Goal: Information Seeking & Learning: Learn about a topic

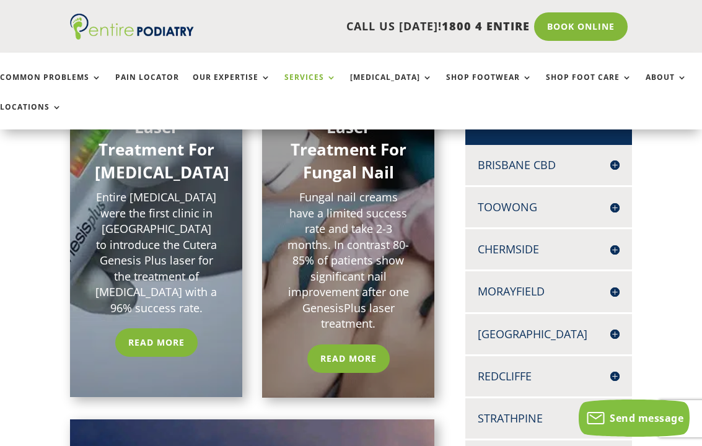
scroll to position [294, 0]
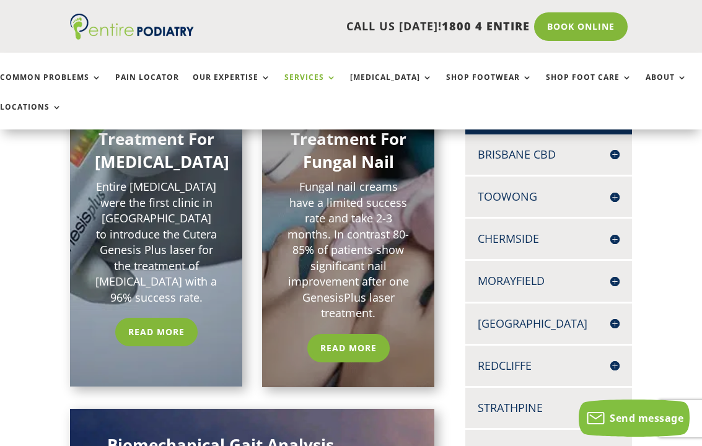
click at [359, 351] on link "Read More" at bounding box center [348, 348] width 82 height 28
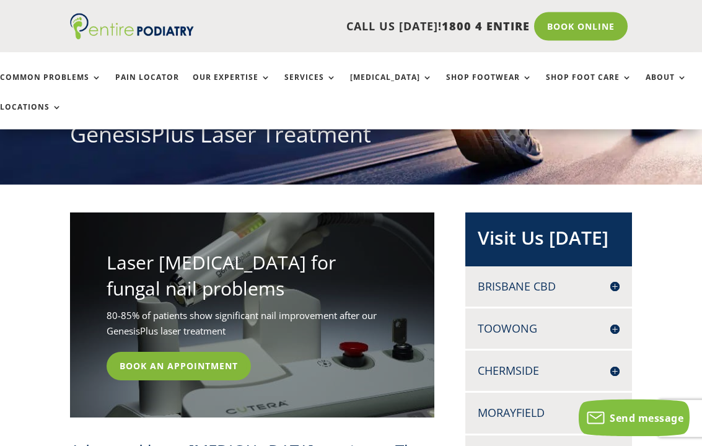
scroll to position [174, 0]
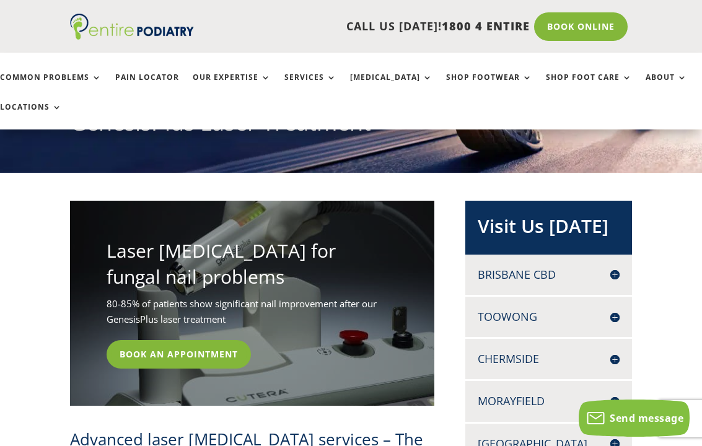
click at [219, 350] on link "Book An Appointment" at bounding box center [179, 354] width 144 height 28
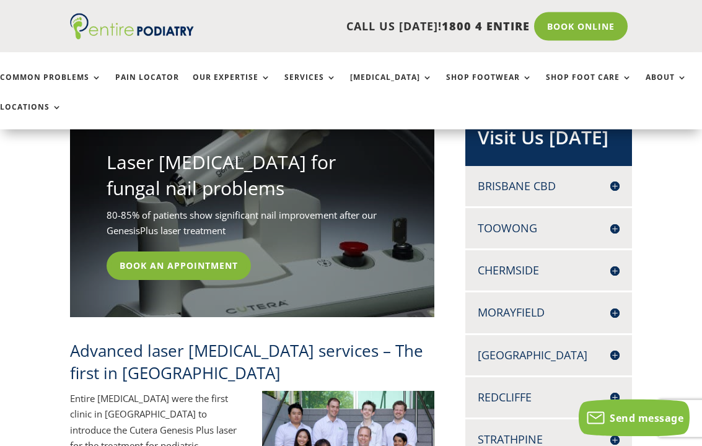
scroll to position [272, 0]
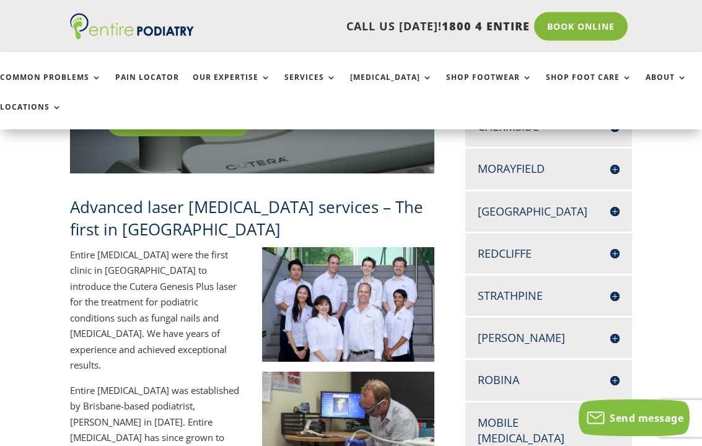
click at [533, 292] on h4 "Strathpine" at bounding box center [548, 296] width 142 height 15
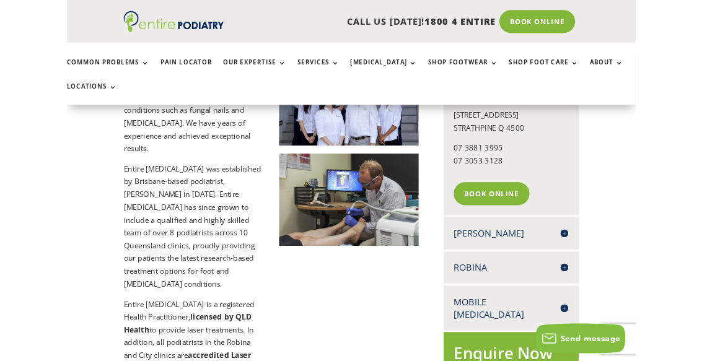
scroll to position [586, 0]
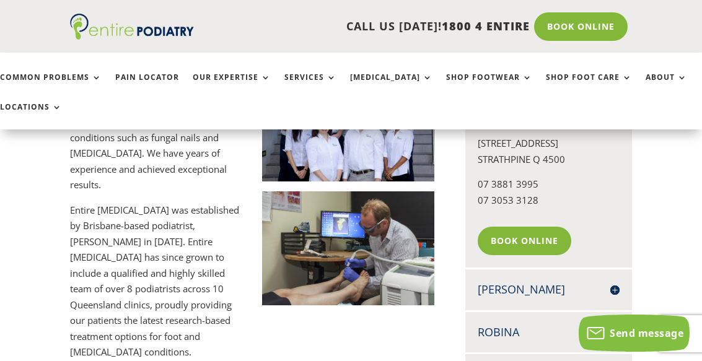
click at [533, 232] on link "Book Online" at bounding box center [523, 241] width 93 height 28
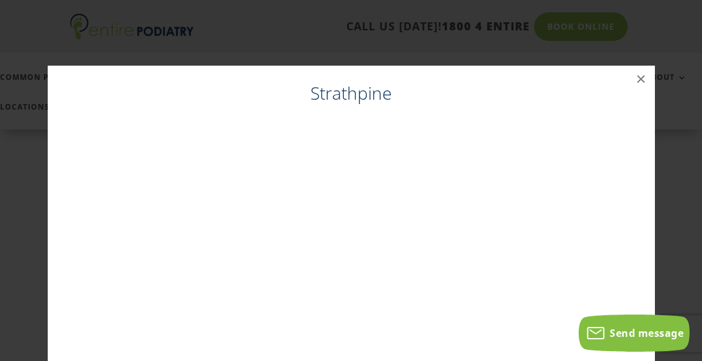
scroll to position [522, 0]
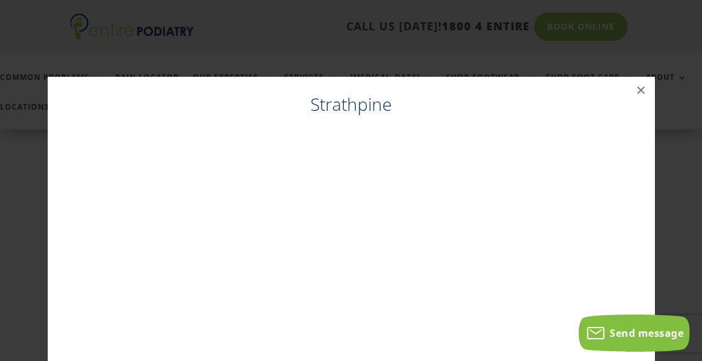
click at [638, 90] on button "×" at bounding box center [640, 90] width 27 height 27
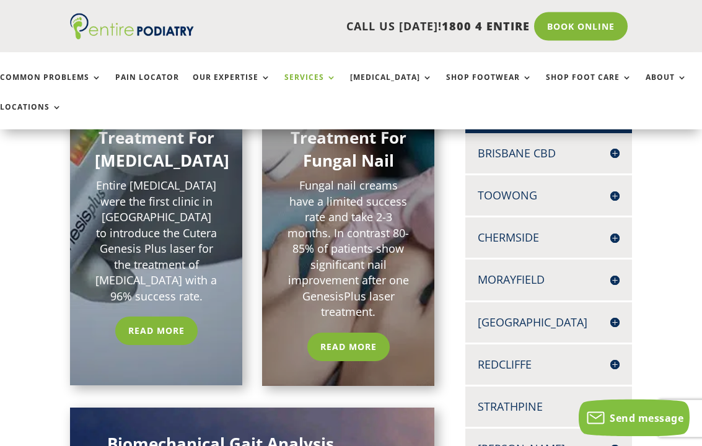
scroll to position [295, 0]
click at [364, 341] on link "Read More" at bounding box center [348, 347] width 82 height 28
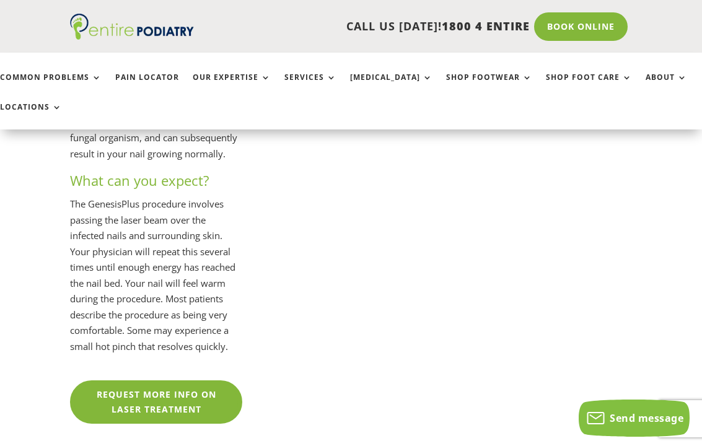
scroll to position [2726, 0]
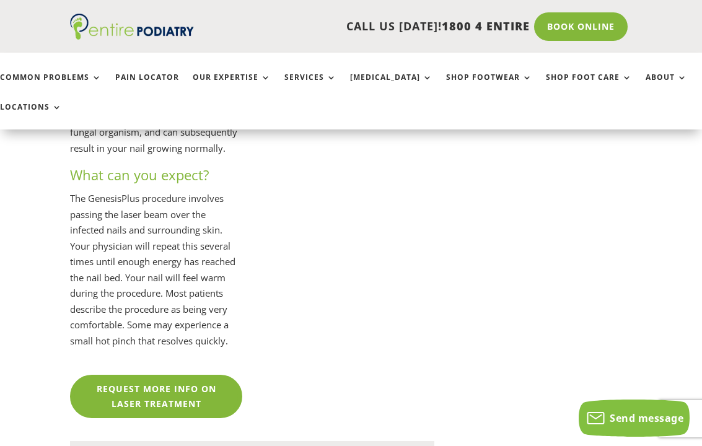
click at [191, 375] on link "Request more info on laser treatment" at bounding box center [156, 396] width 172 height 43
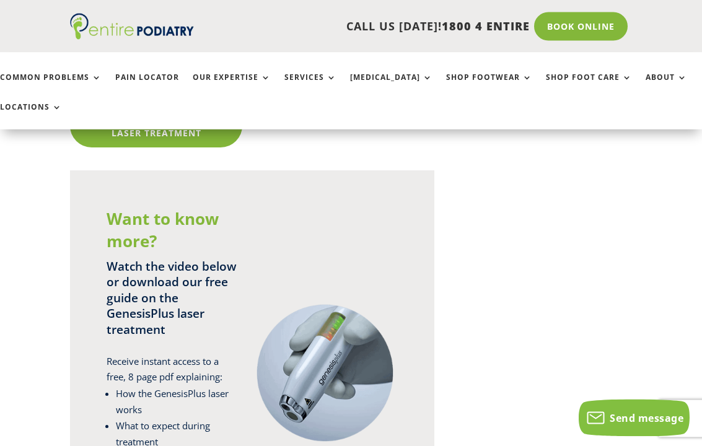
scroll to position [3007, 0]
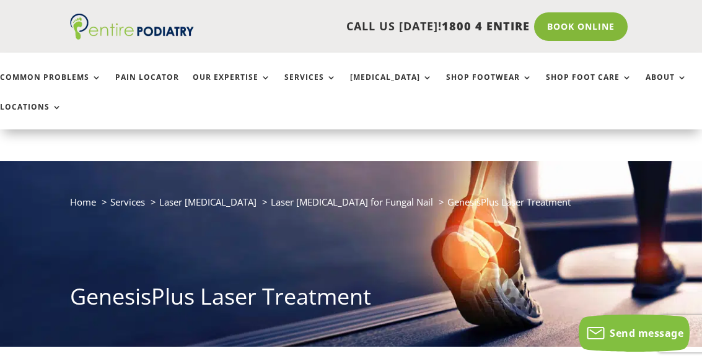
scroll to position [3042, 0]
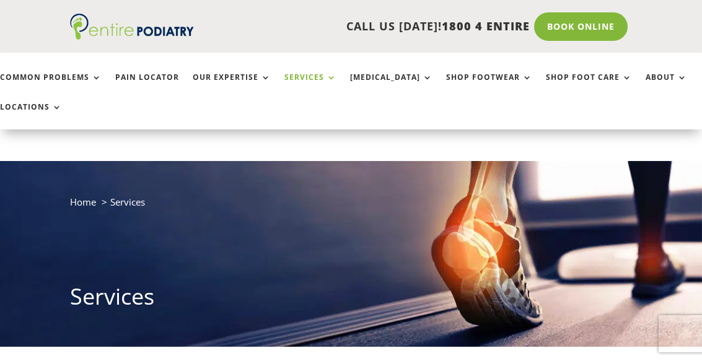
scroll to position [330, 0]
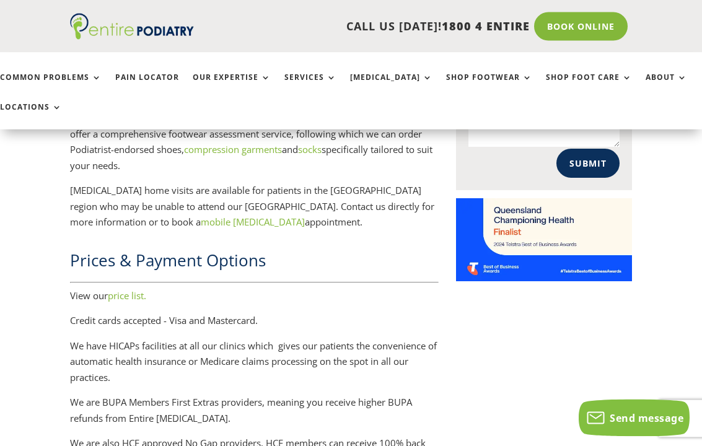
scroll to position [1616, 0]
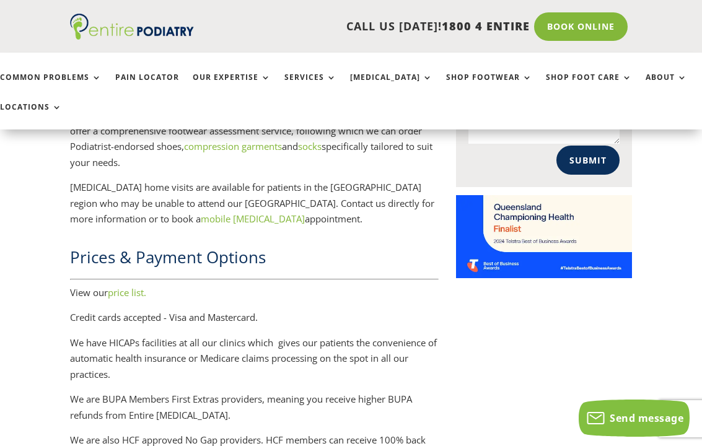
click at [129, 286] on link "price list." at bounding box center [127, 292] width 38 height 12
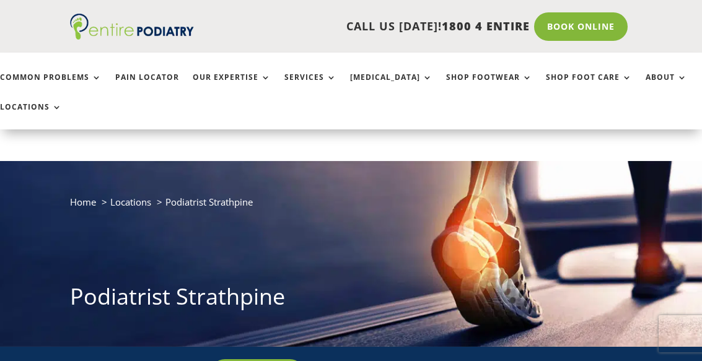
scroll to position [1651, 0]
